Goal: Task Accomplishment & Management: Use online tool/utility

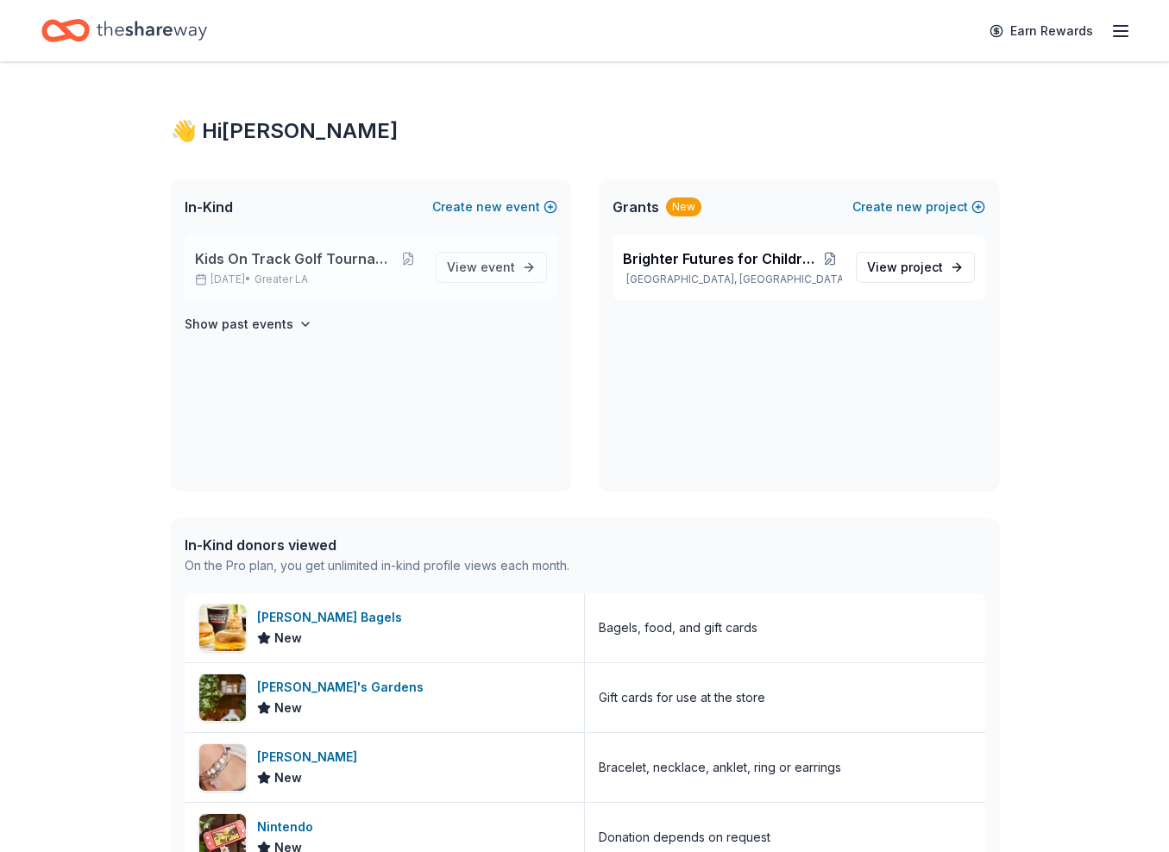
click at [318, 257] on span "Kids On Track Golf Tournament 2025" at bounding box center [295, 258] width 200 height 21
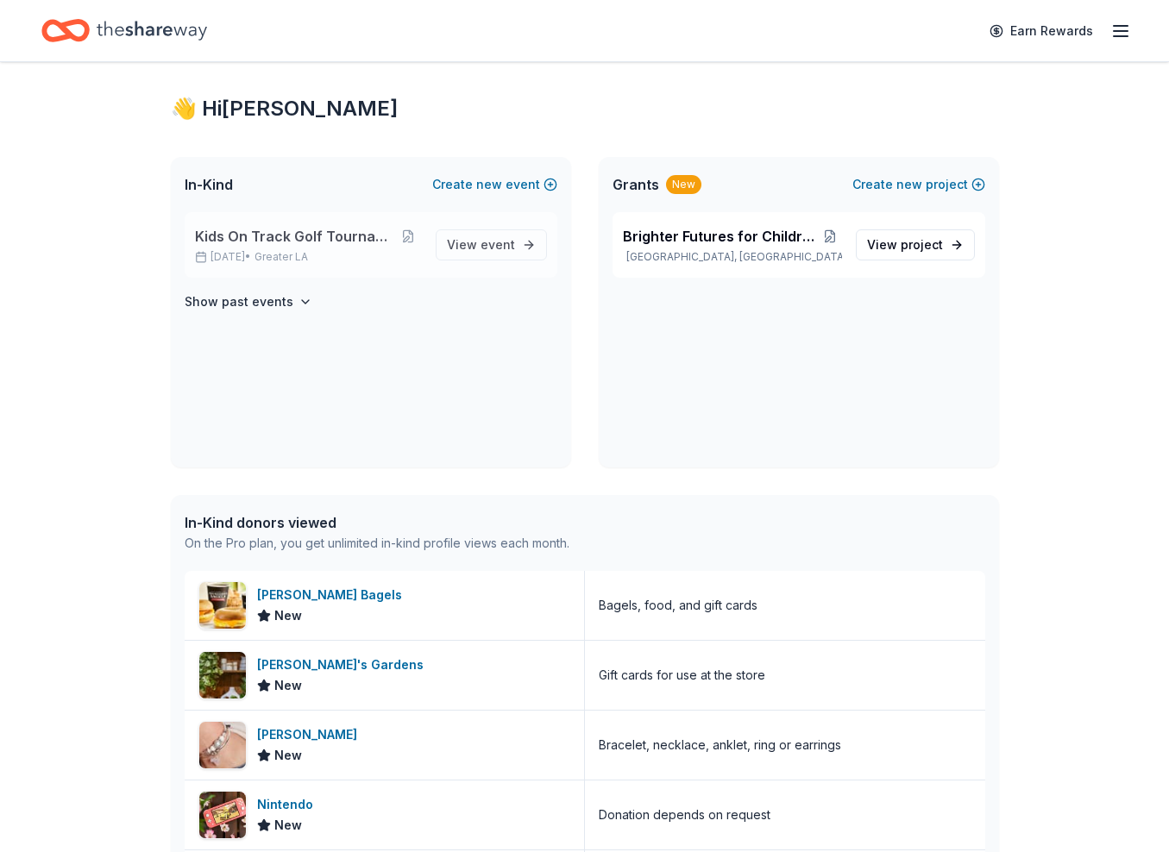
scroll to position [29, 0]
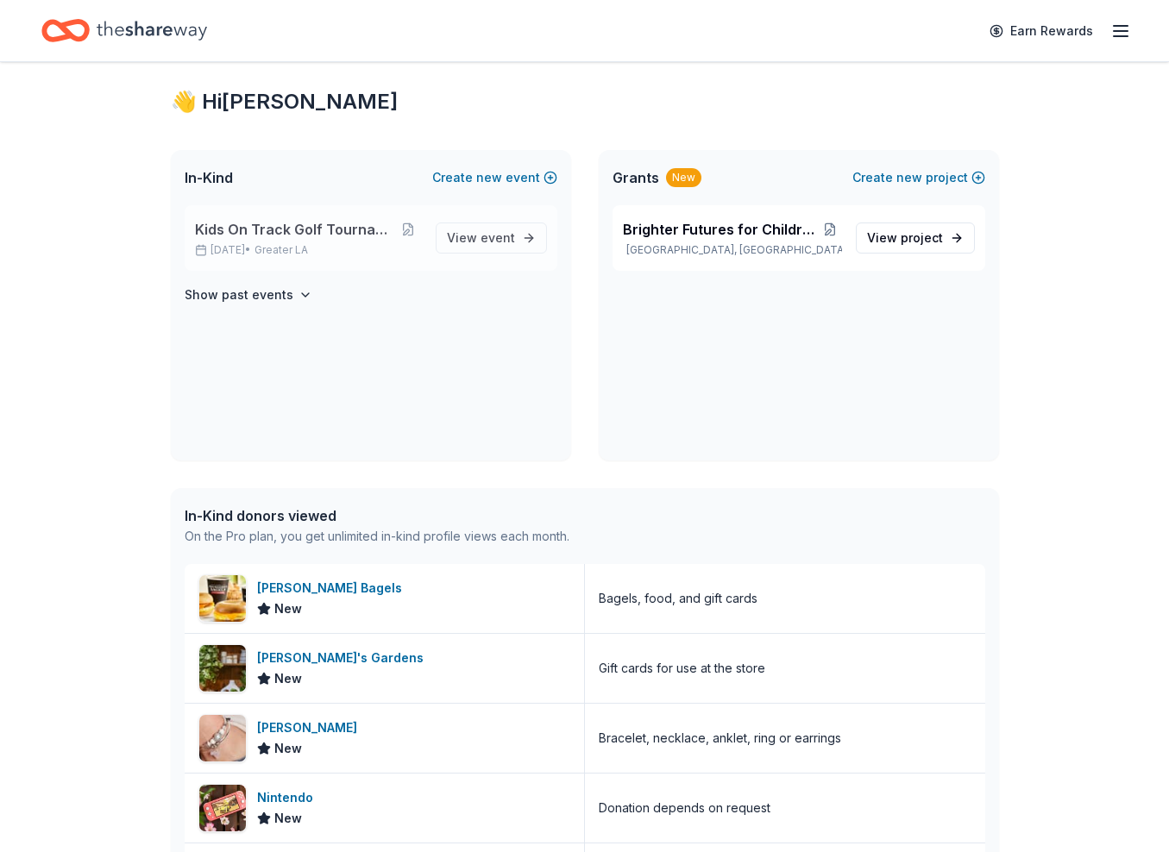
click at [324, 230] on span "Kids On Track Golf Tournament 2025" at bounding box center [295, 229] width 200 height 21
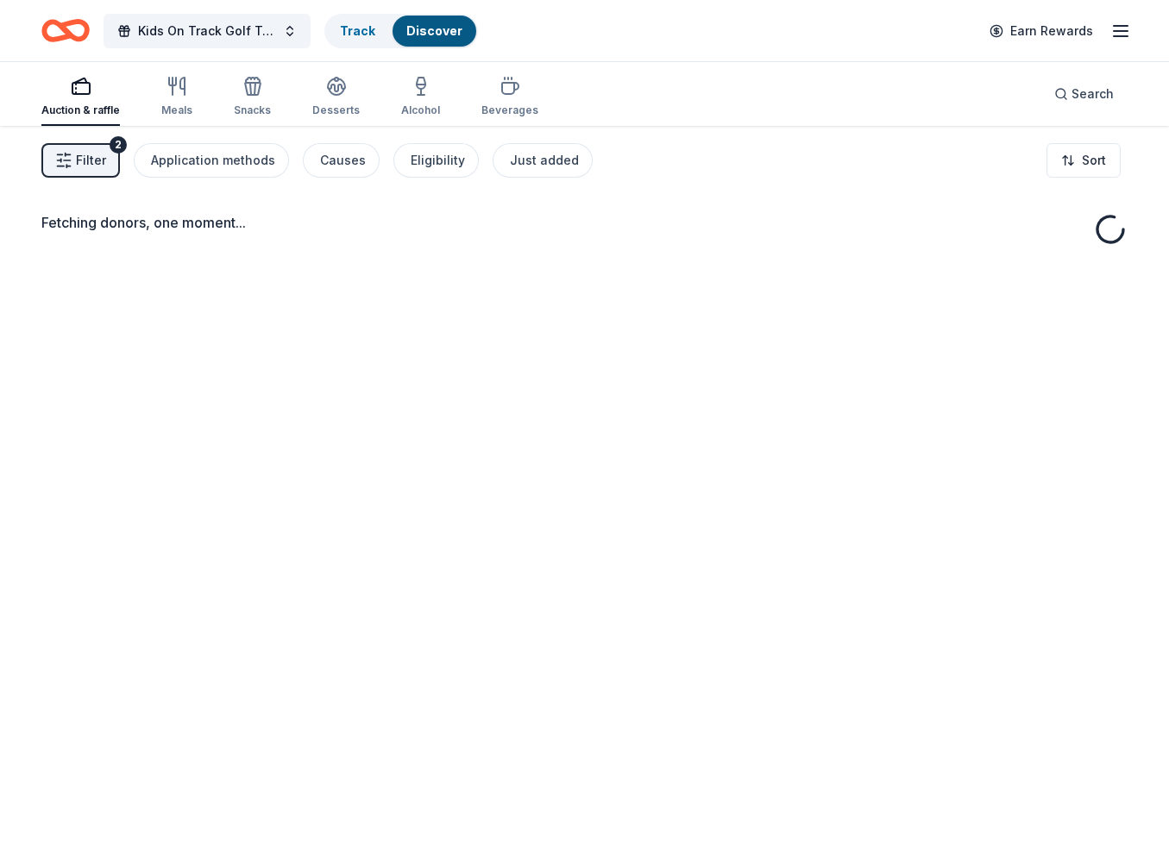
click at [324, 229] on div "Fetching donors, one moment..." at bounding box center [584, 222] width 1086 height 21
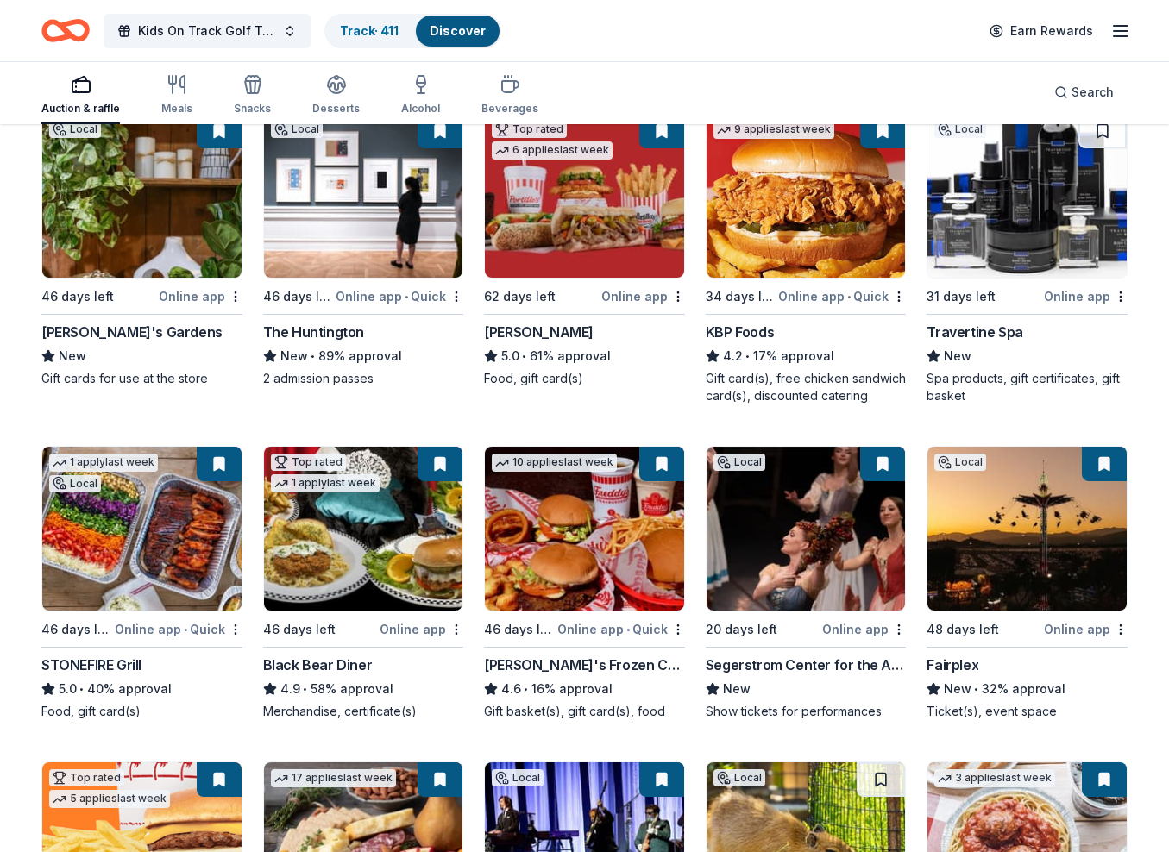
scroll to position [1525, 0]
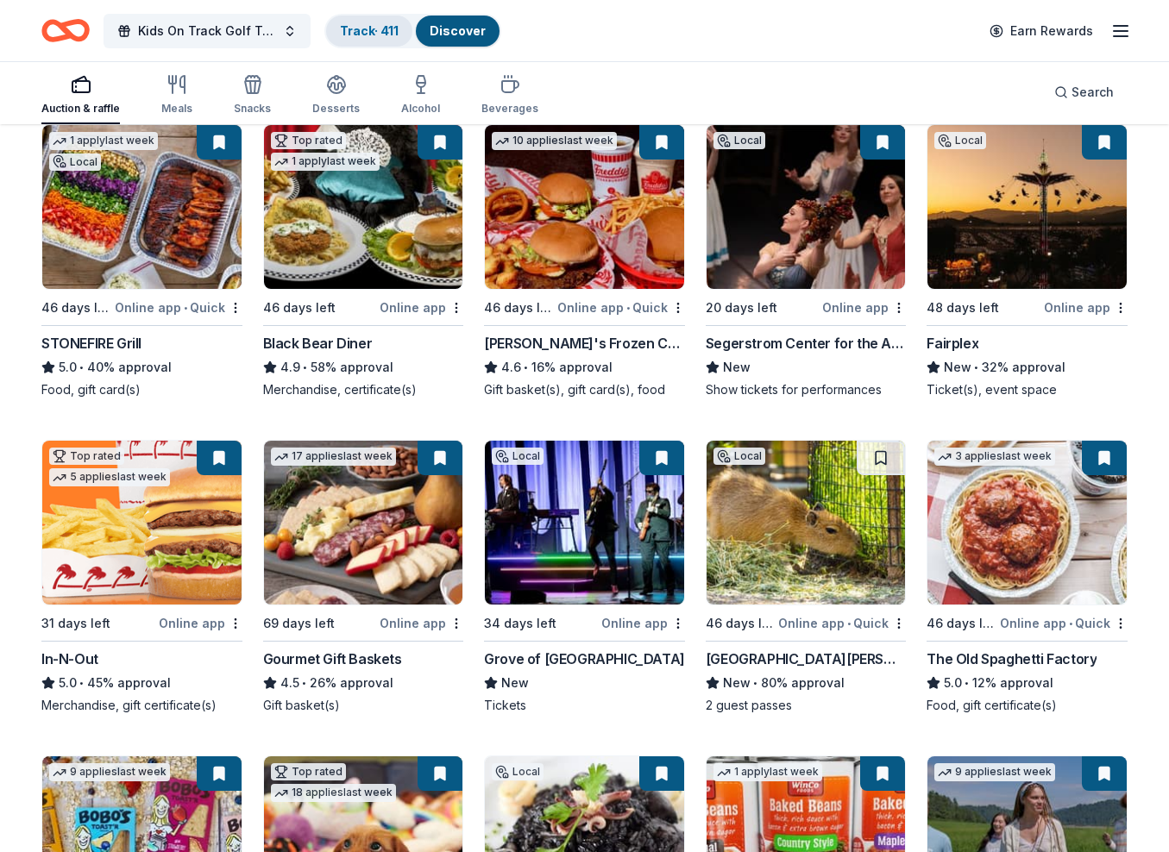
click at [365, 32] on link "Track · 411" at bounding box center [369, 30] width 59 height 15
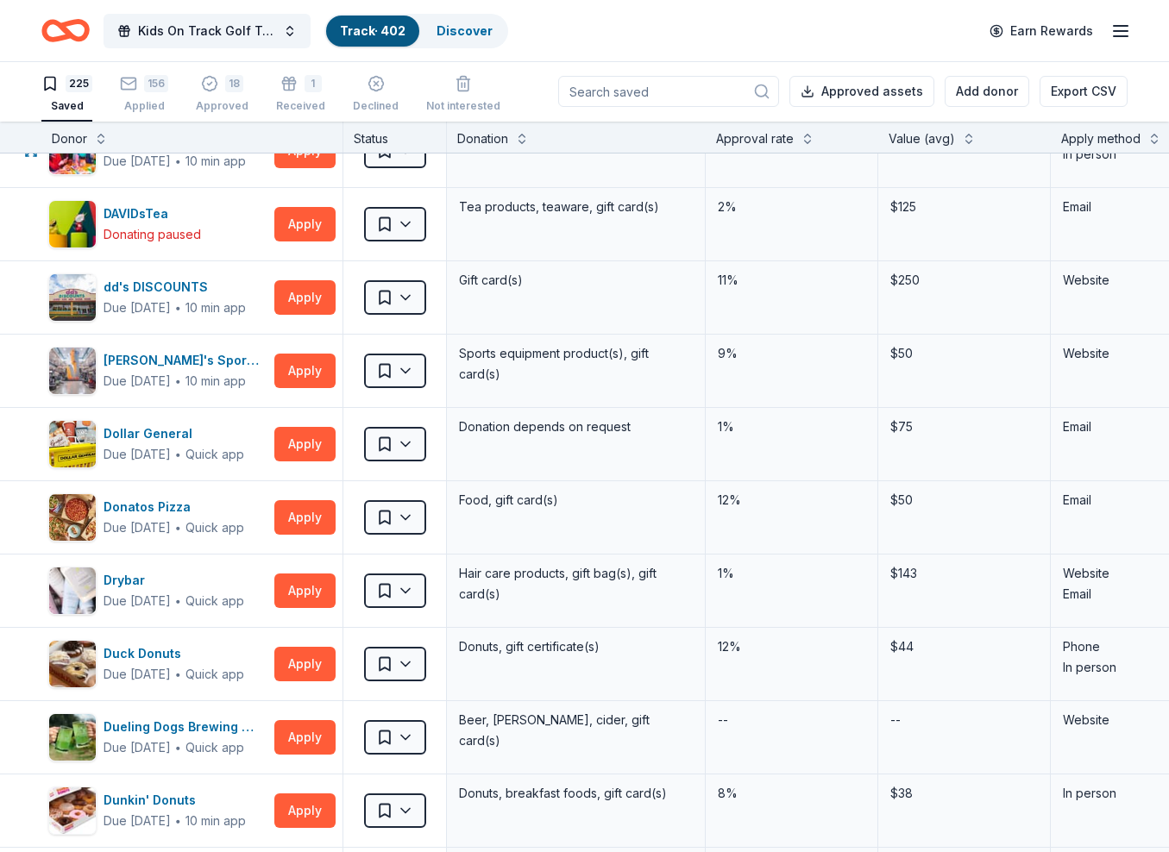
scroll to position [3116, 0]
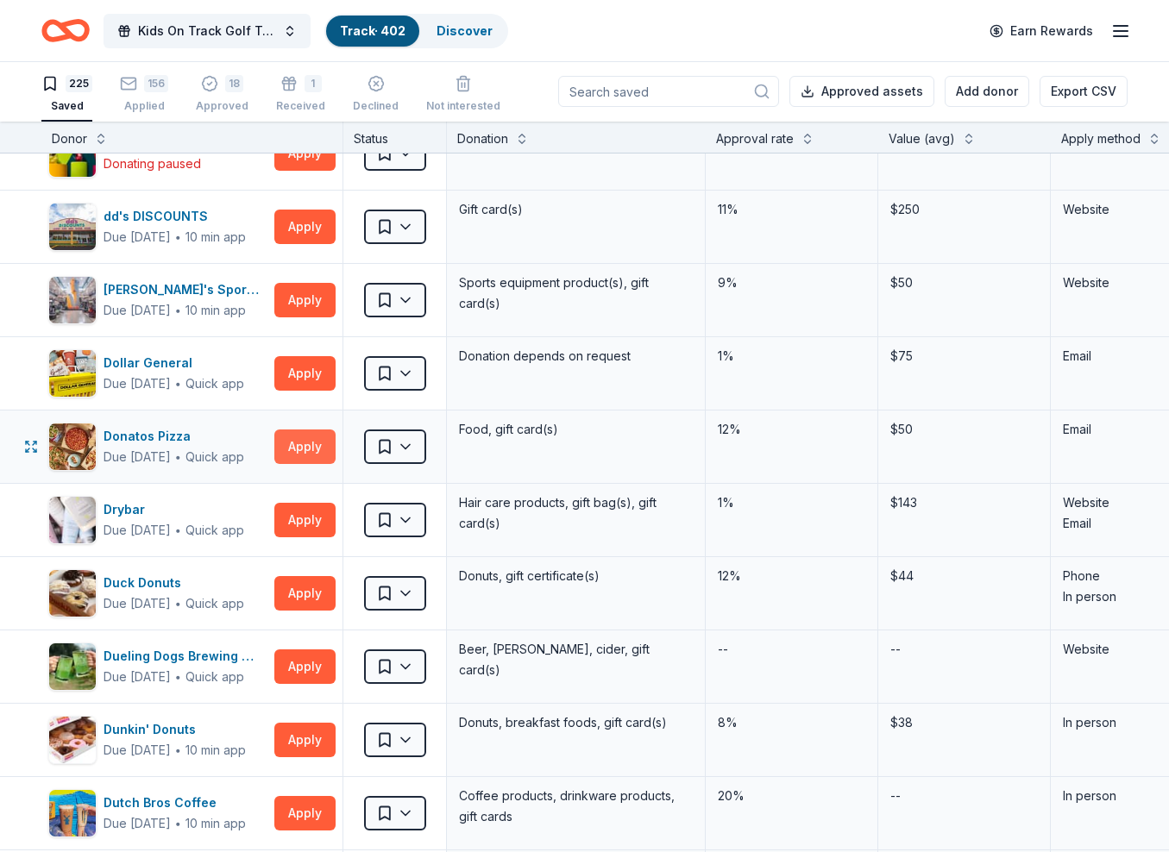
click at [311, 444] on button "Apply" at bounding box center [304, 447] width 61 height 35
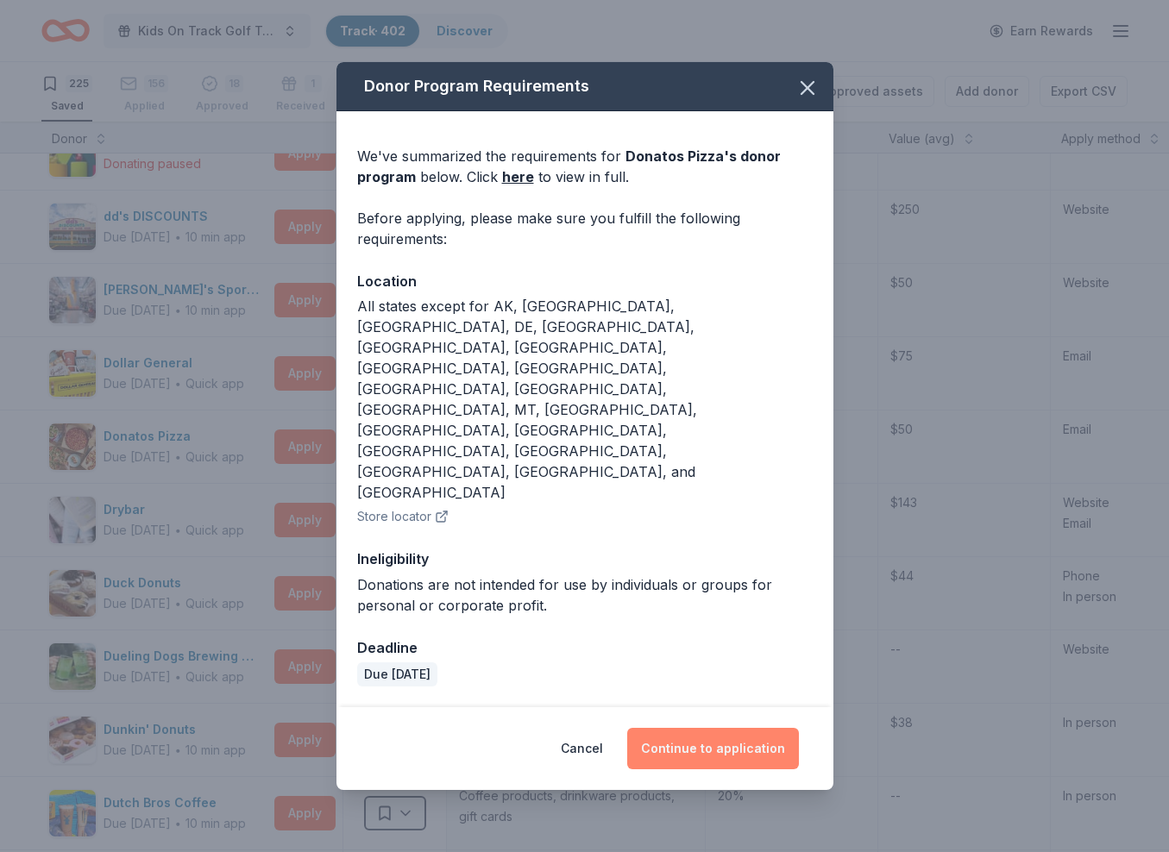
click at [698, 728] on button "Continue to application" at bounding box center [713, 748] width 172 height 41
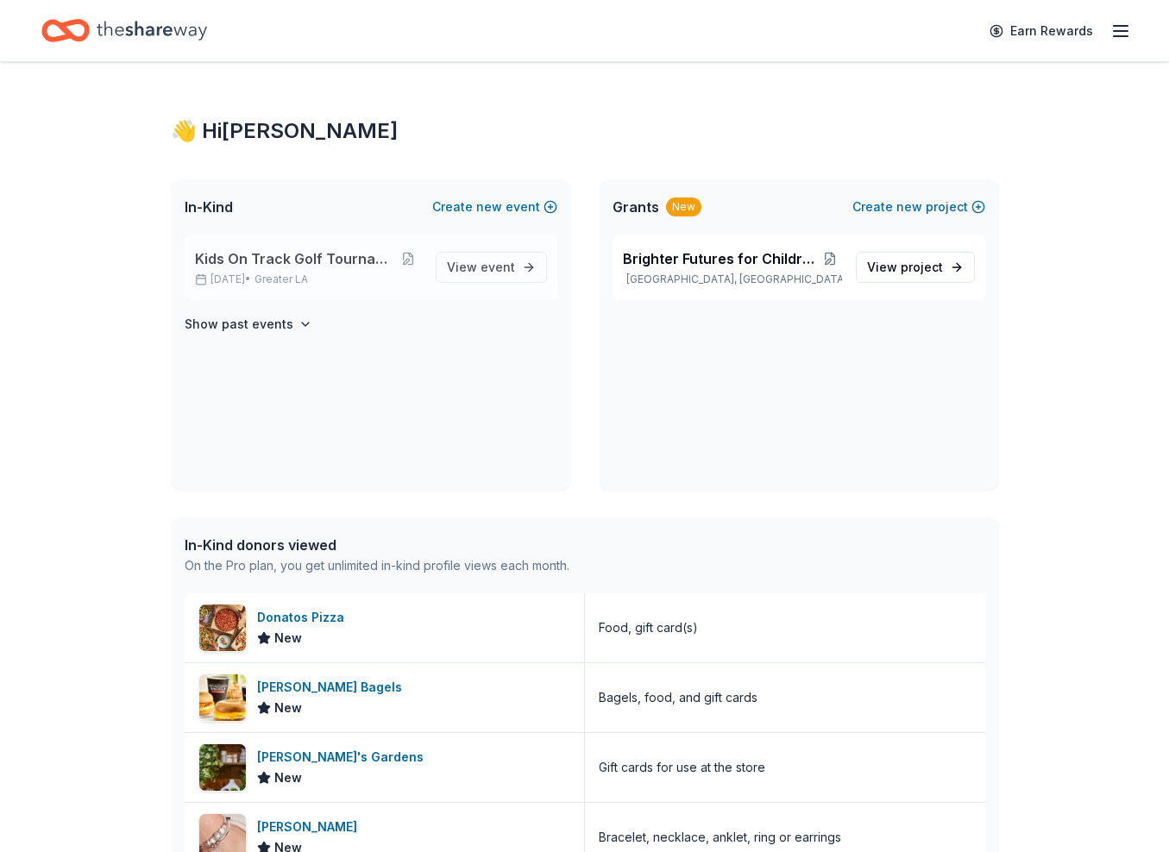
click at [308, 253] on span "Kids On Track Golf Tournament 2025" at bounding box center [295, 258] width 200 height 21
click at [299, 267] on span "Kids On Track Golf Tournament 2025" at bounding box center [295, 258] width 200 height 21
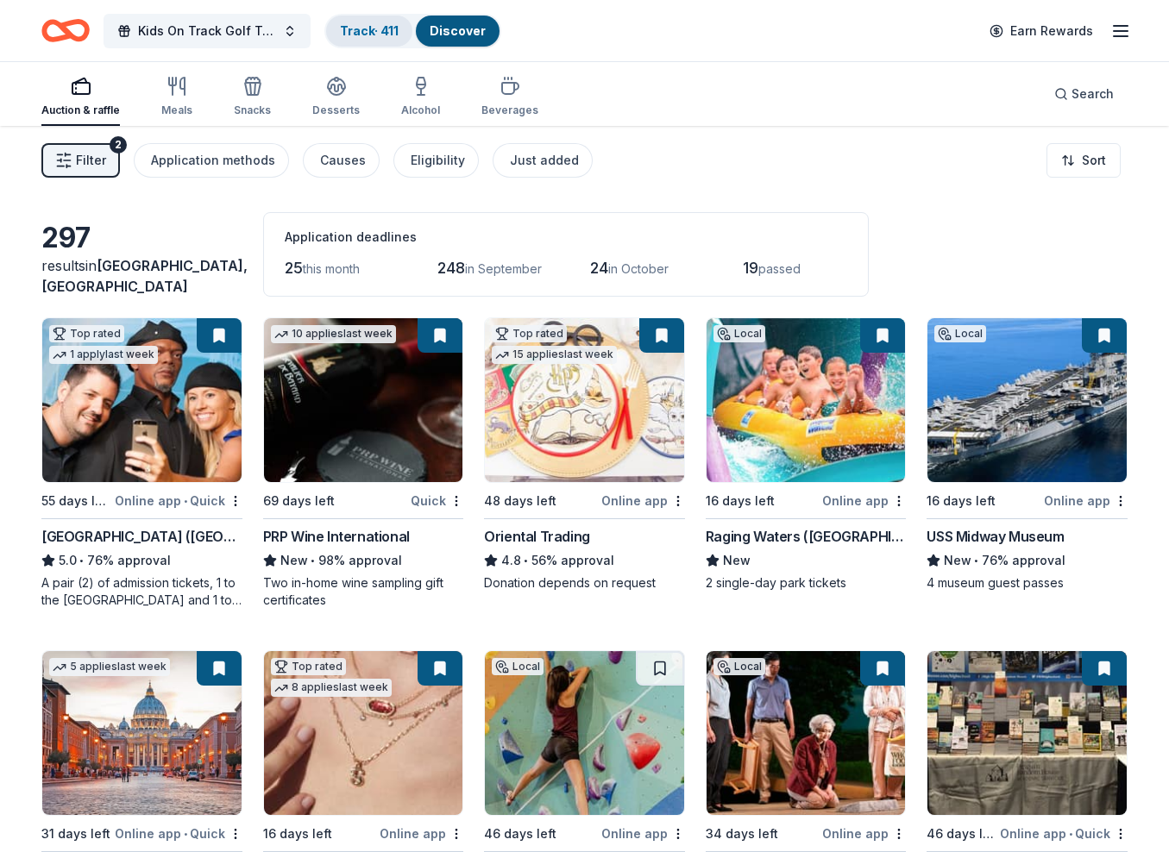
click at [362, 26] on link "Track · 411" at bounding box center [369, 30] width 59 height 15
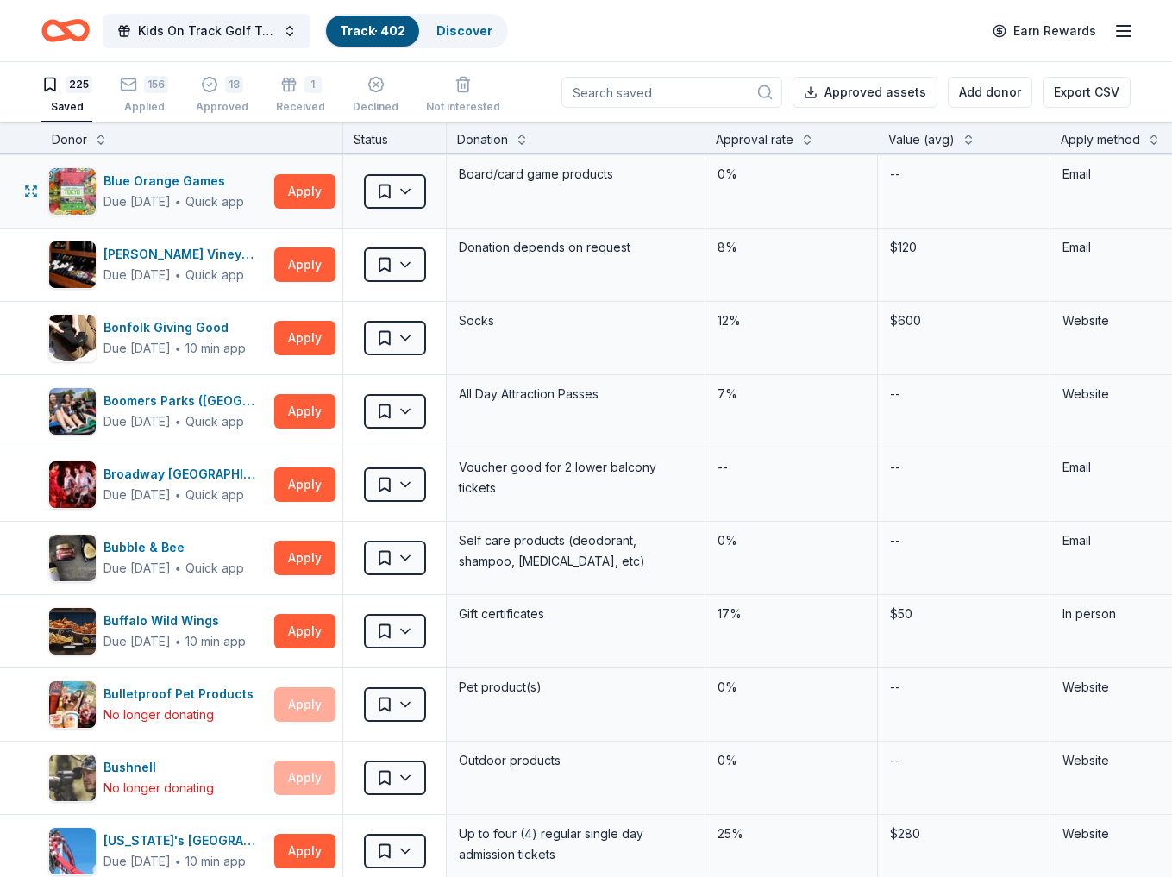
scroll to position [1104, 0]
